Goal: Information Seeking & Learning: Learn about a topic

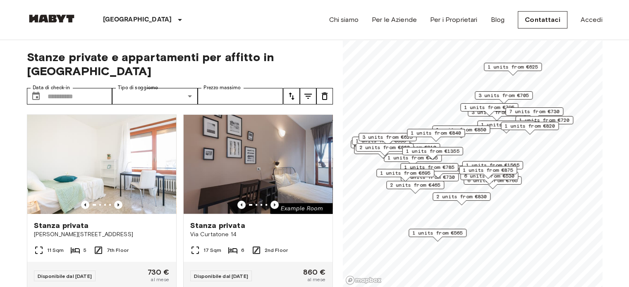
click at [452, 234] on span "1 units from €565" at bounding box center [437, 232] width 50 height 7
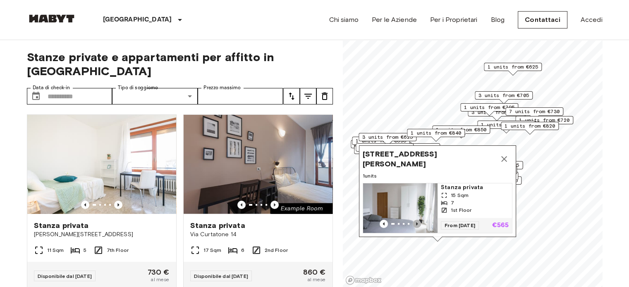
click at [415, 220] on icon "Previous image" at bounding box center [417, 224] width 8 height 8
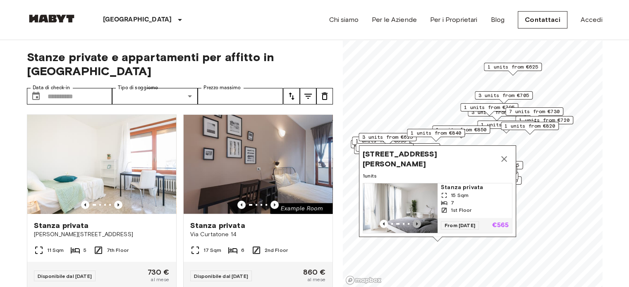
click at [415, 220] on icon "Previous image" at bounding box center [417, 224] width 8 height 8
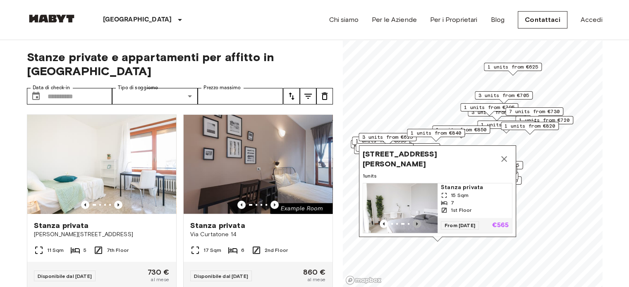
click at [415, 220] on icon "Previous image" at bounding box center [417, 224] width 8 height 8
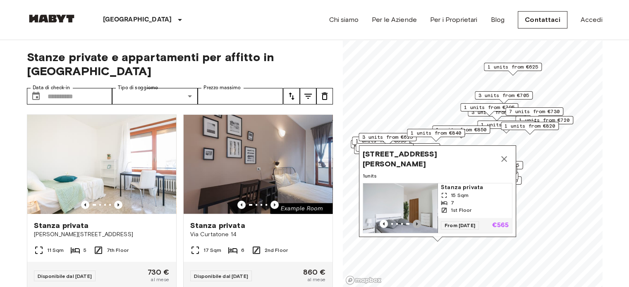
click at [415, 220] on icon "Previous image" at bounding box center [417, 224] width 8 height 8
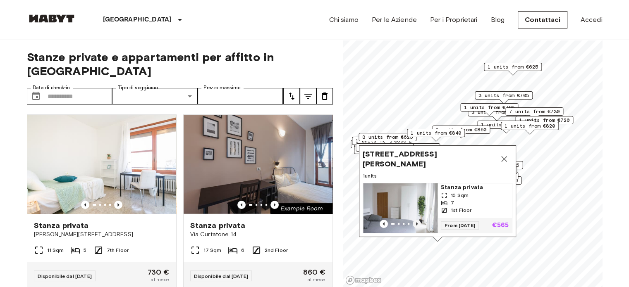
click at [415, 220] on icon "Previous image" at bounding box center [417, 224] width 8 height 8
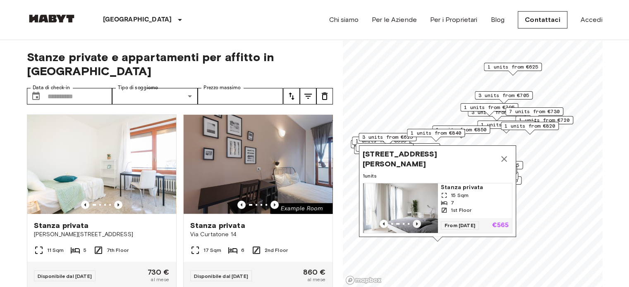
click at [415, 220] on icon "Previous image" at bounding box center [417, 224] width 8 height 8
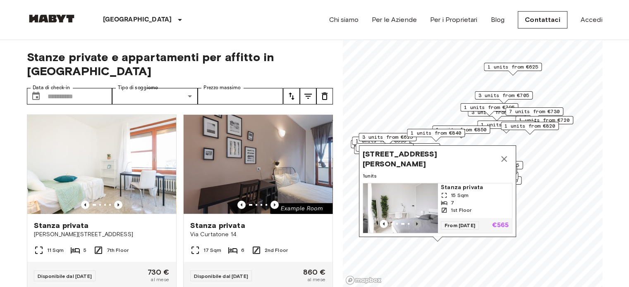
click at [415, 220] on icon "Previous image" at bounding box center [417, 224] width 8 height 8
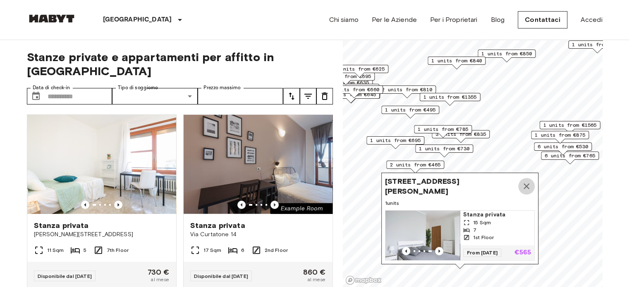
click at [527, 183] on icon "Map marker" at bounding box center [526, 187] width 10 height 10
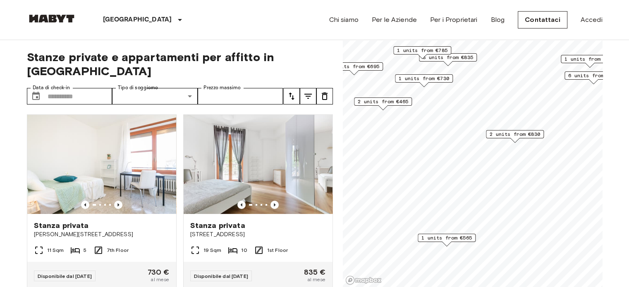
click at [390, 107] on div "2 units from €465" at bounding box center [383, 104] width 58 height 13
click at [398, 103] on span "2 units from €465" at bounding box center [383, 101] width 50 height 7
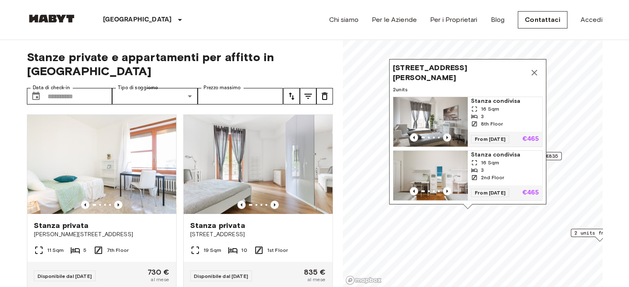
click at [446, 136] on icon "Previous image" at bounding box center [447, 137] width 2 height 3
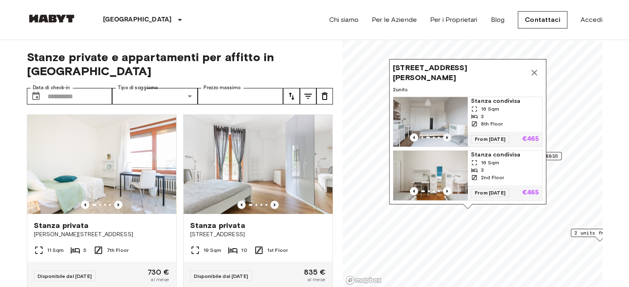
click at [446, 136] on icon "Previous image" at bounding box center [447, 137] width 2 height 3
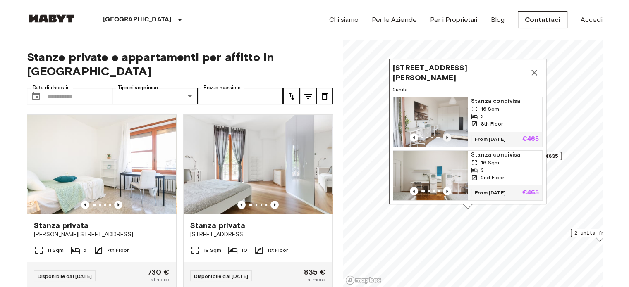
click at [446, 136] on icon "Previous image" at bounding box center [447, 137] width 2 height 3
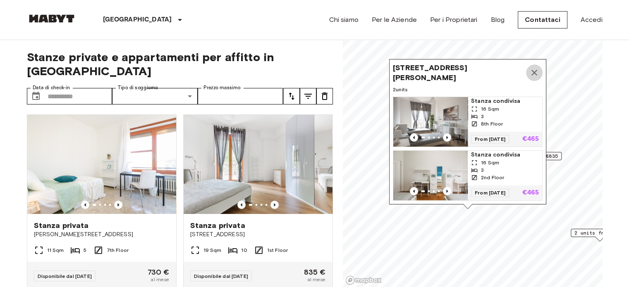
click at [529, 65] on button "Map marker" at bounding box center [534, 73] width 17 height 17
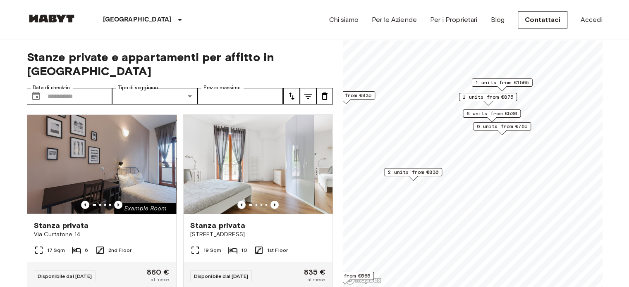
click at [515, 110] on span "6 units from €530" at bounding box center [491, 113] width 50 height 7
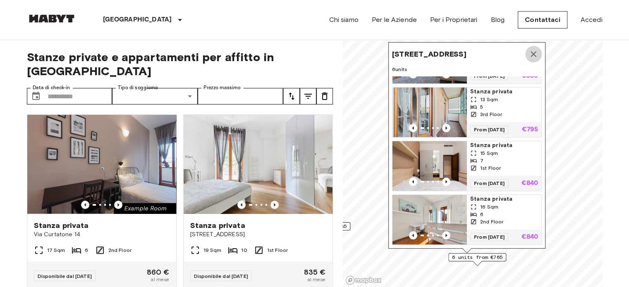
click at [531, 54] on icon "Map marker" at bounding box center [533, 54] width 10 height 10
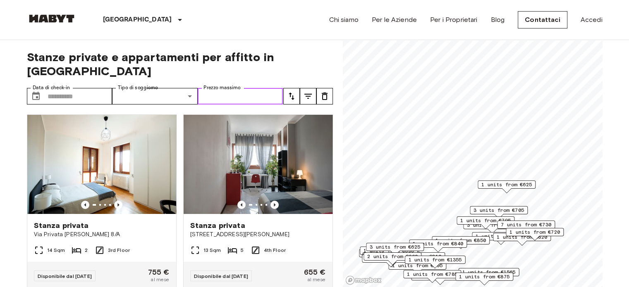
click at [244, 88] on input "Prezzo massimo" at bounding box center [241, 96] width 86 height 17
type input "***"
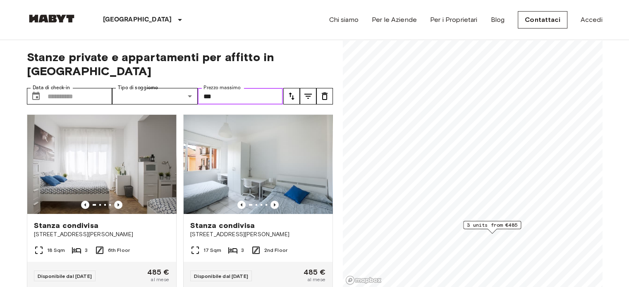
click at [247, 88] on input "***" at bounding box center [241, 96] width 86 height 17
click at [311, 54] on span "Stanze private e appartamenti per affitto in [GEOGRAPHIC_DATA]" at bounding box center [180, 64] width 306 height 28
